Goal: Find specific page/section: Find specific page/section

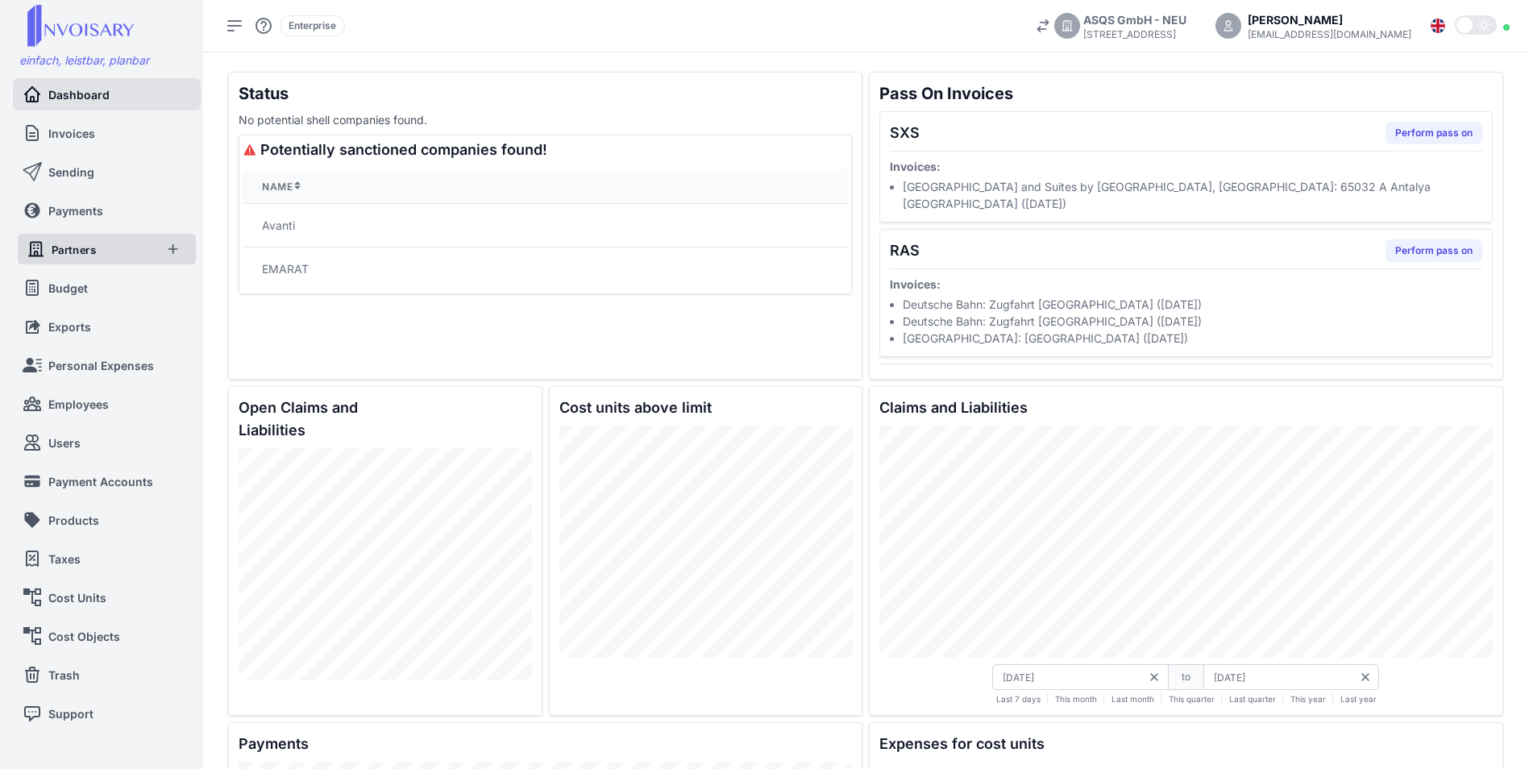
click at [84, 245] on span "Partners" at bounding box center [74, 249] width 45 height 16
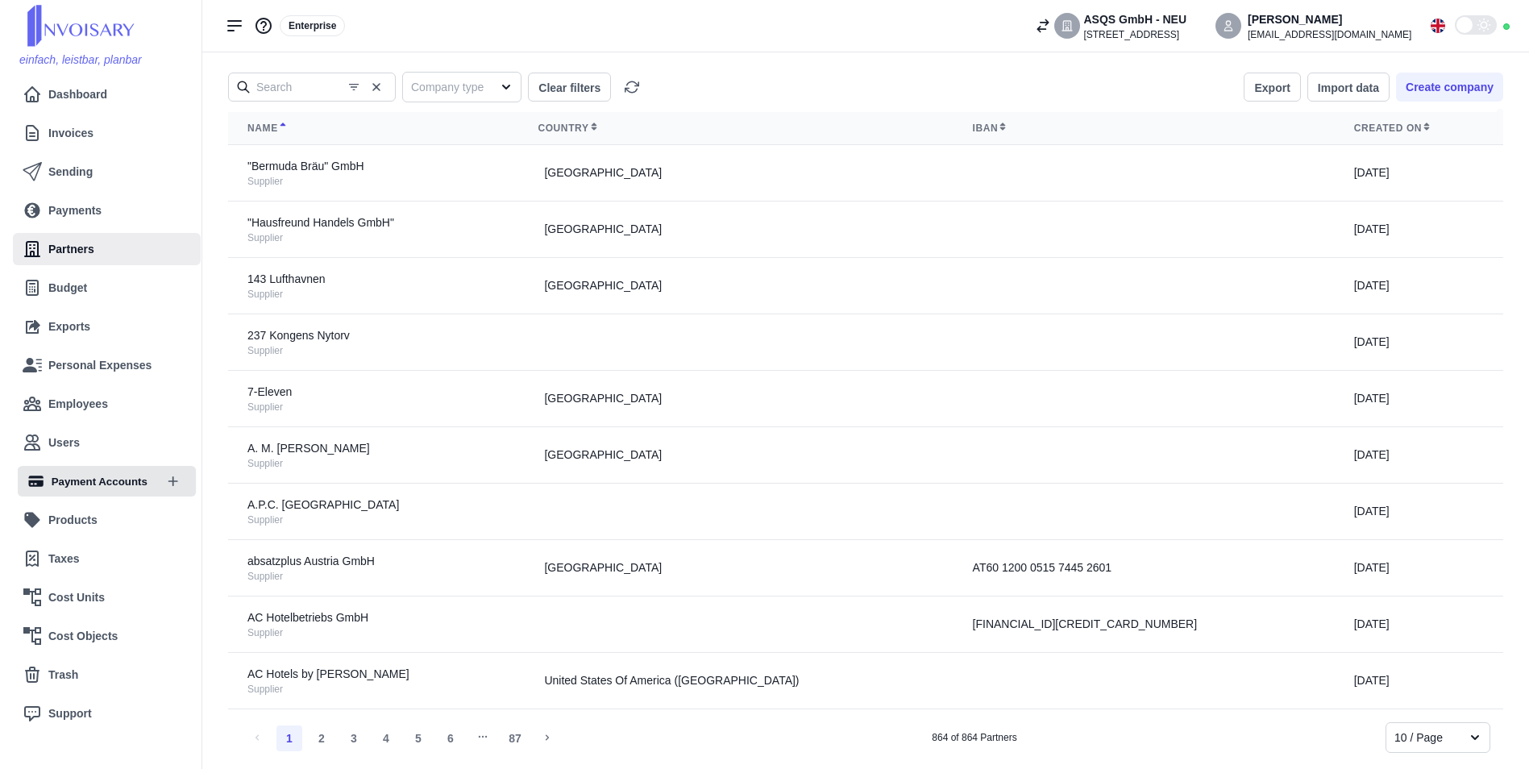
click at [85, 471] on link "Payment Accounts" at bounding box center [90, 481] width 127 height 31
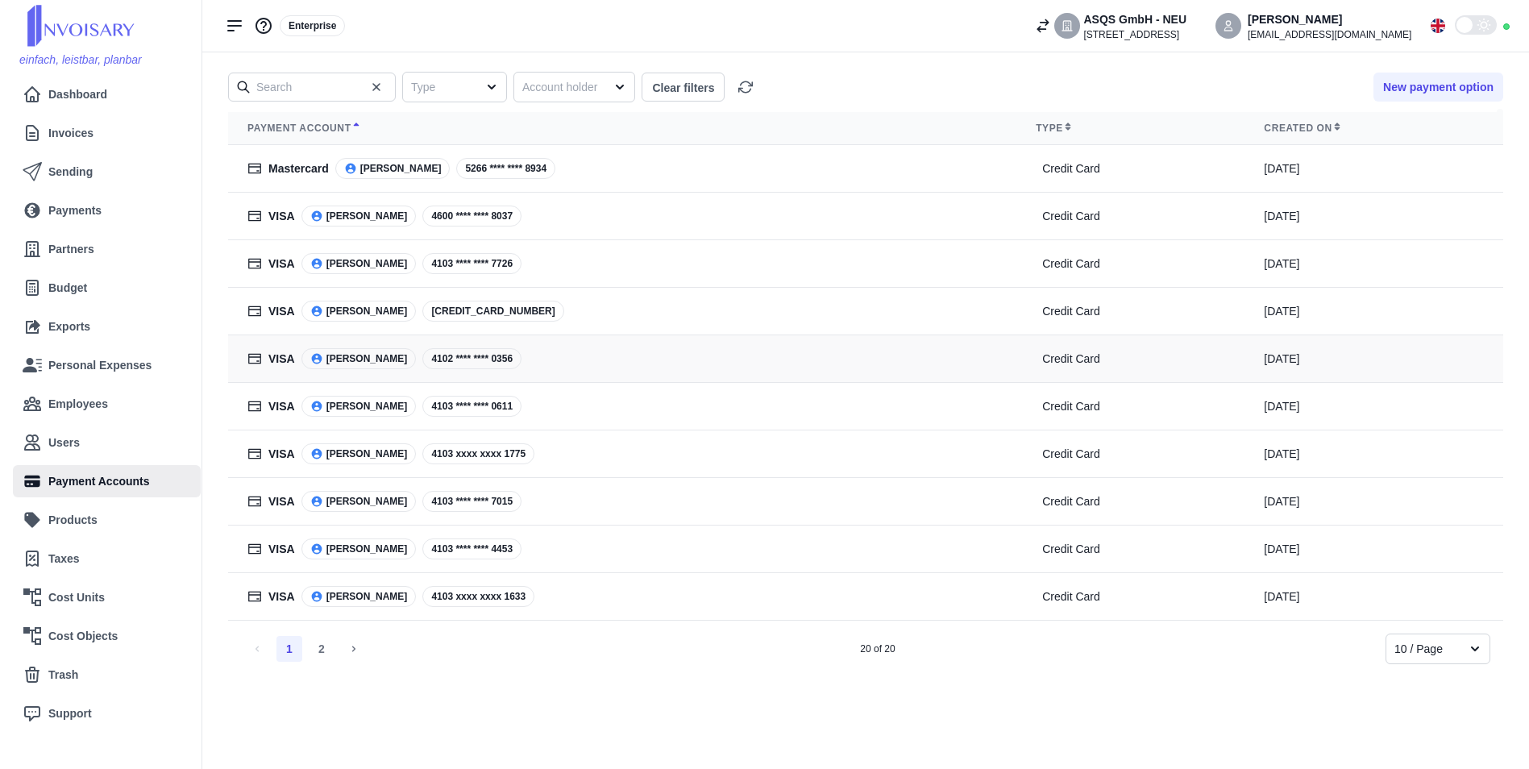
click at [1481, 365] on div "[DATE]" at bounding box center [1374, 359] width 220 height 17
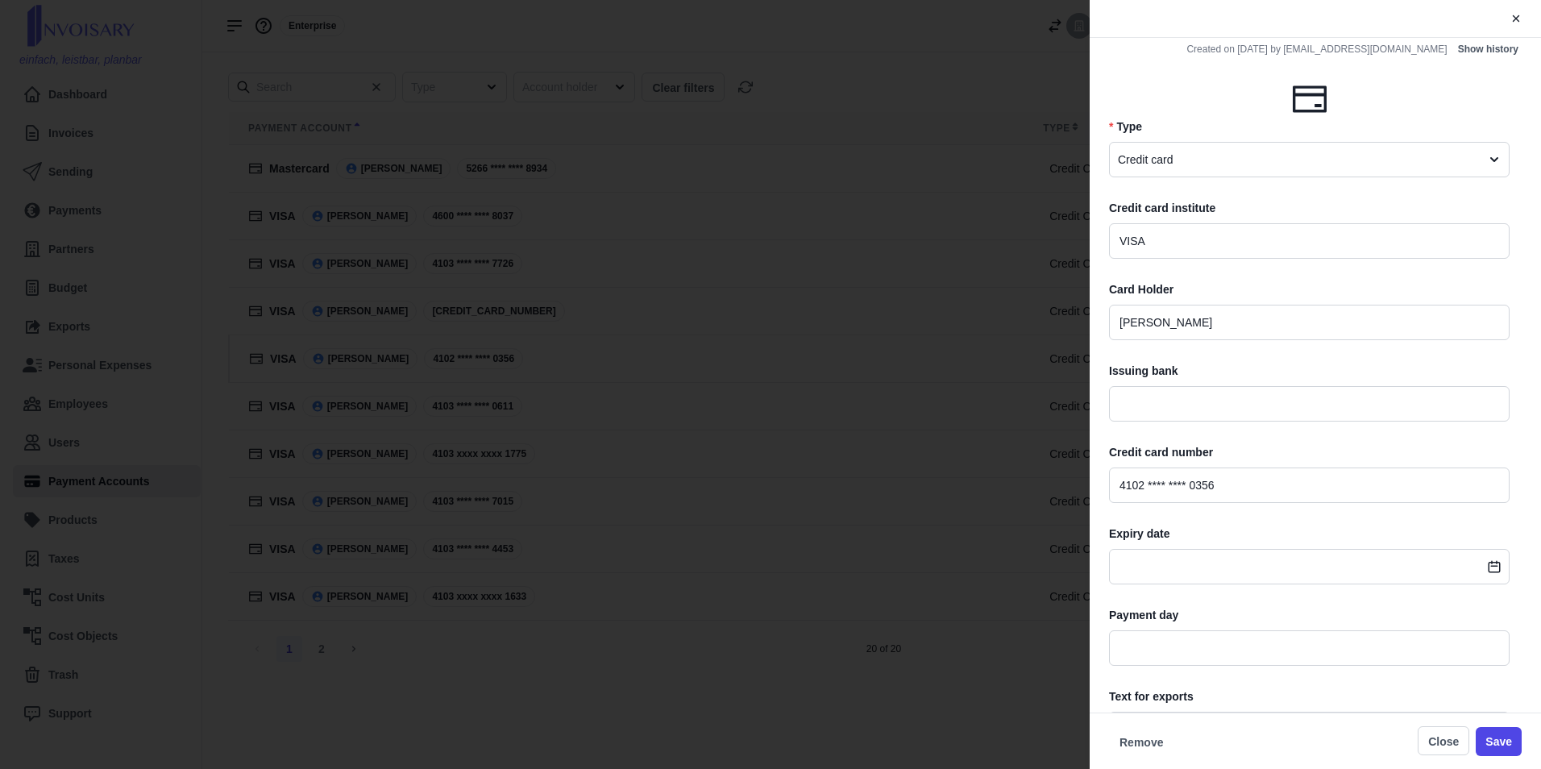
click at [866, 368] on div "Created on [DATE] by [EMAIL_ADDRESS][DOMAIN_NAME] Show history * Type Credit ca…" at bounding box center [770, 384] width 1541 height 769
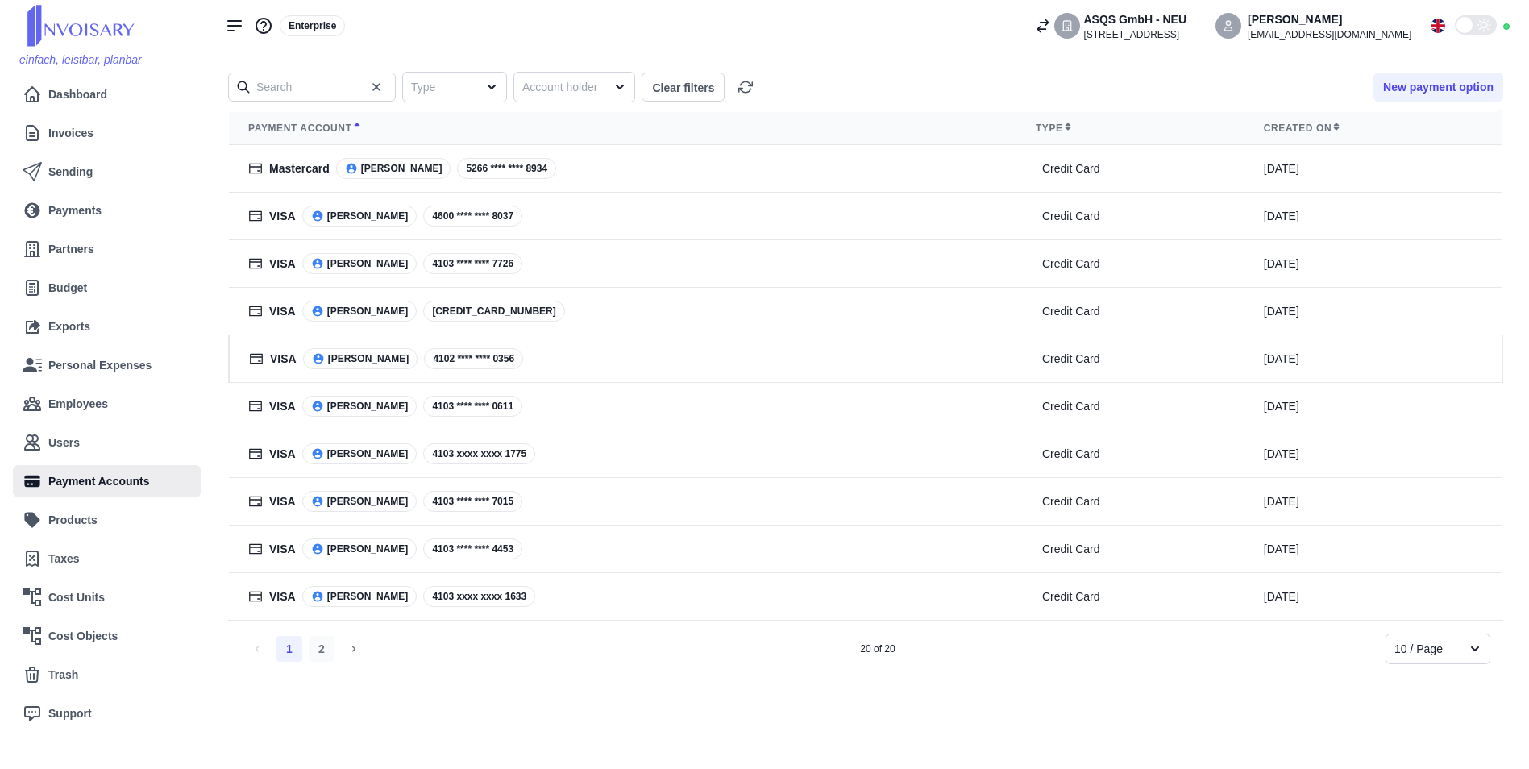
click at [322, 647] on li "2" at bounding box center [322, 649] width 26 height 26
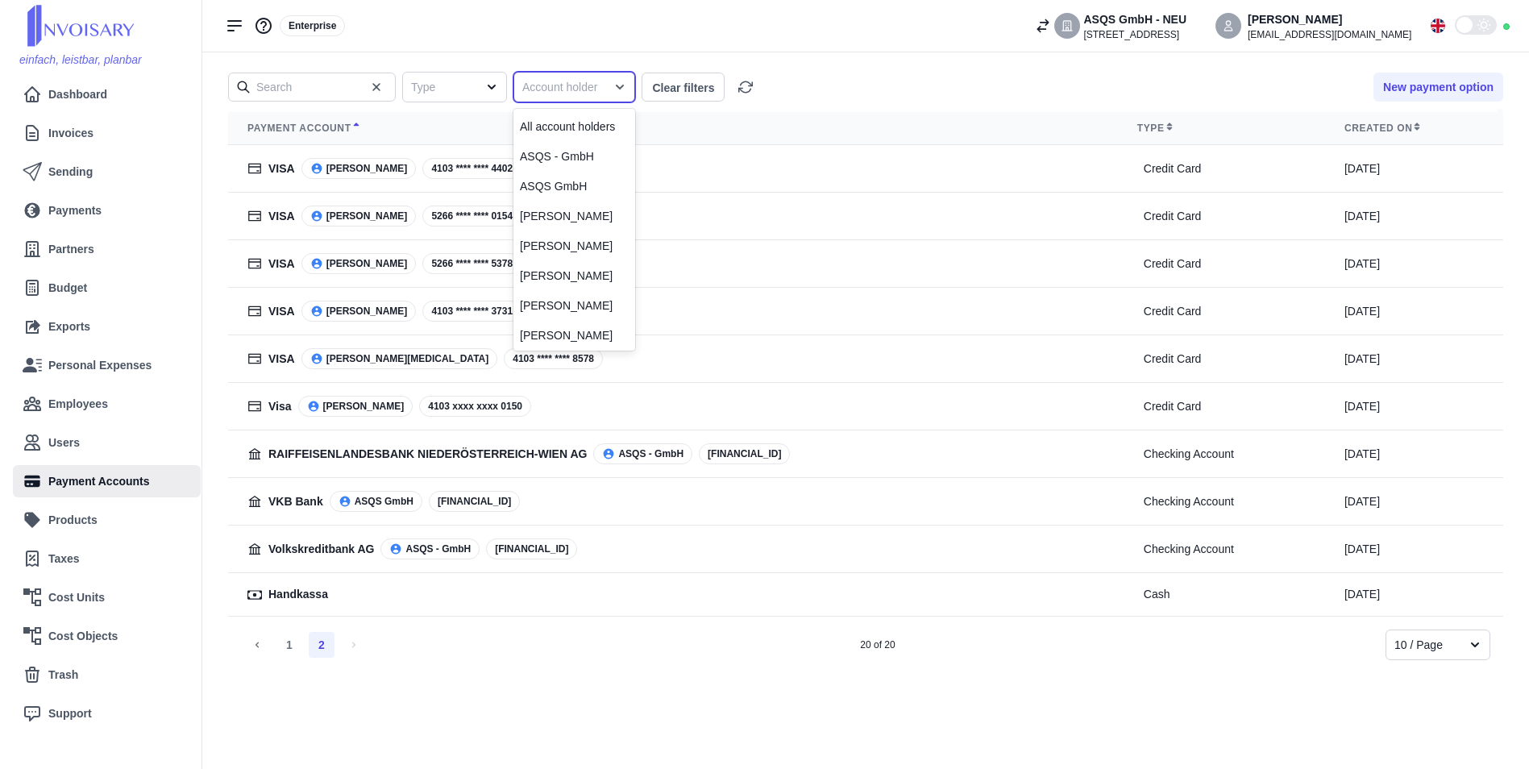
click at [623, 87] on icon at bounding box center [620, 87] width 8 height 5
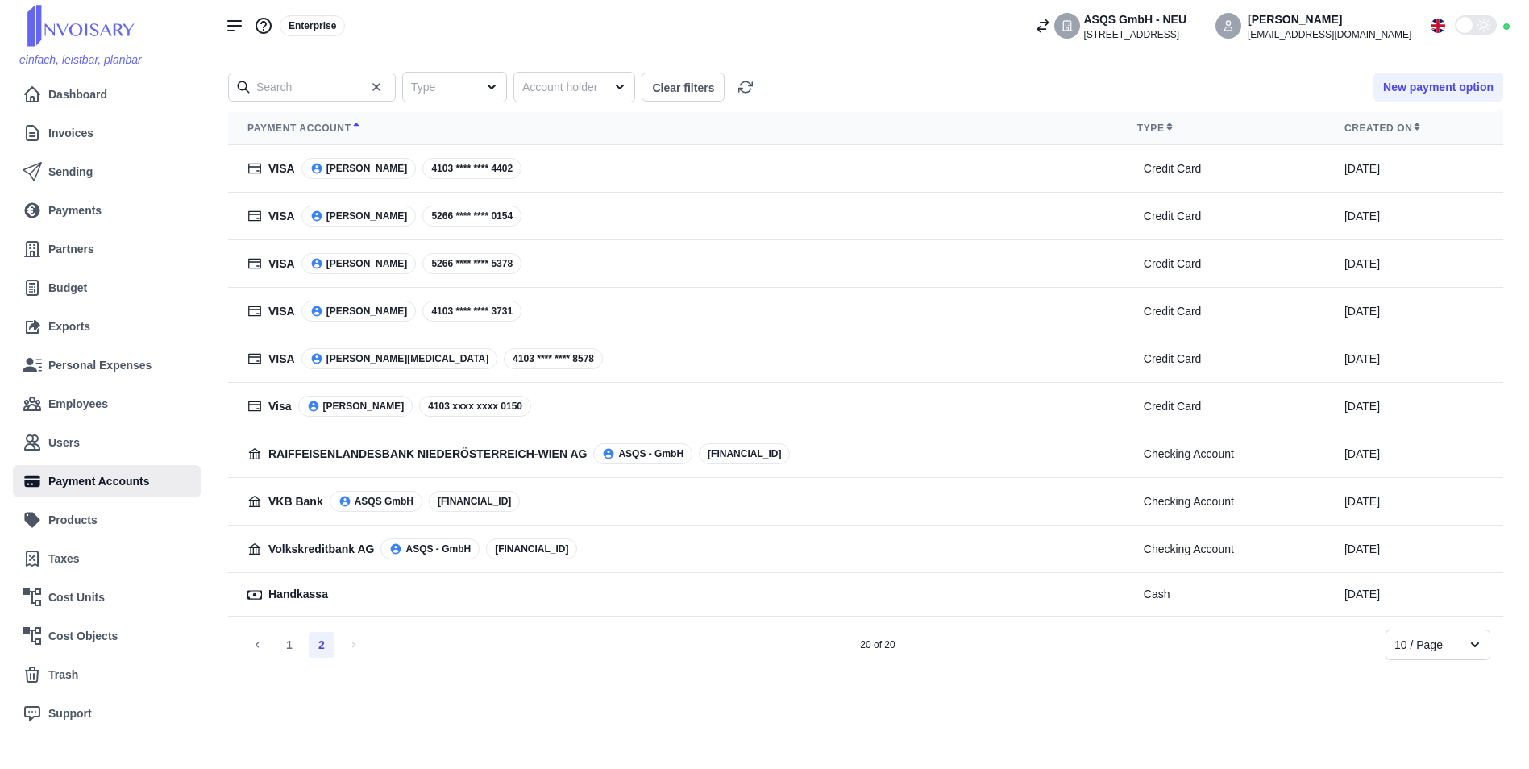
click at [833, 114] on th "Payment account" at bounding box center [673, 128] width 890 height 33
